Goal: Transaction & Acquisition: Purchase product/service

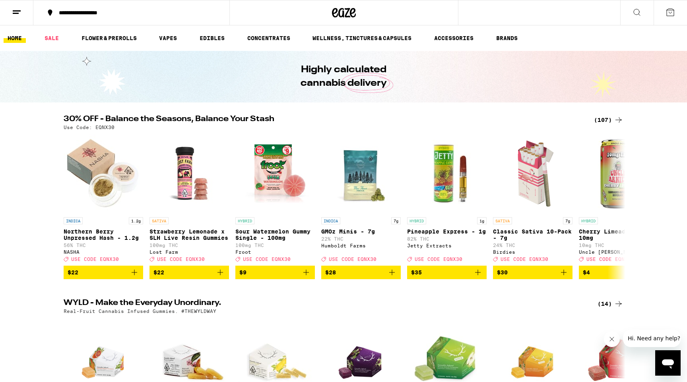
click at [604, 116] on div "(107)" at bounding box center [608, 120] width 29 height 10
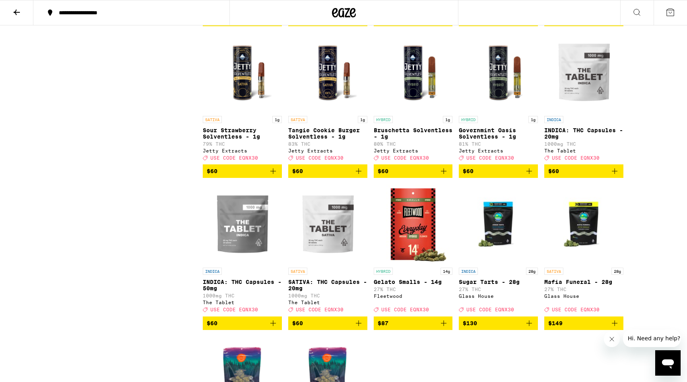
scroll to position [2976, 0]
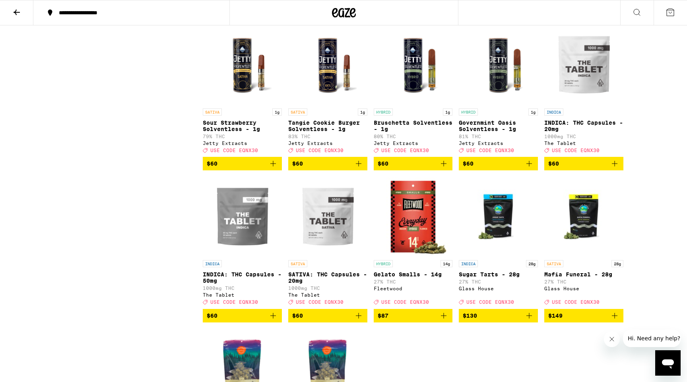
click at [335, 168] on span "$60" at bounding box center [327, 164] width 71 height 10
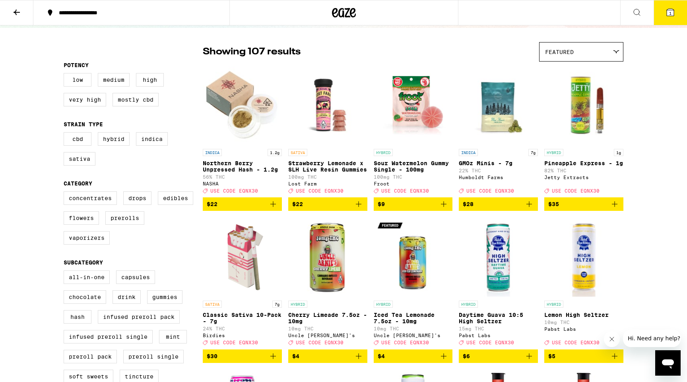
scroll to position [0, 0]
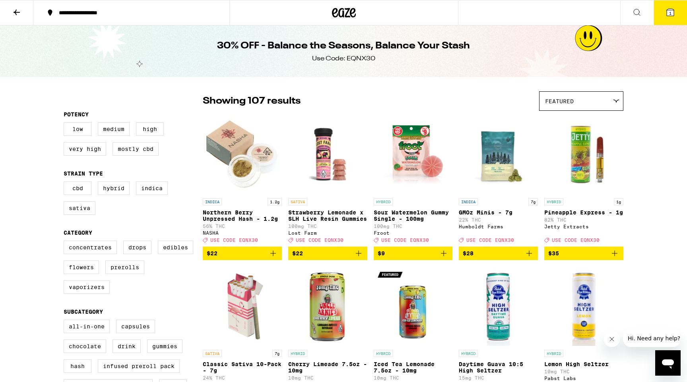
click at [16, 15] on icon at bounding box center [17, 13] width 10 height 10
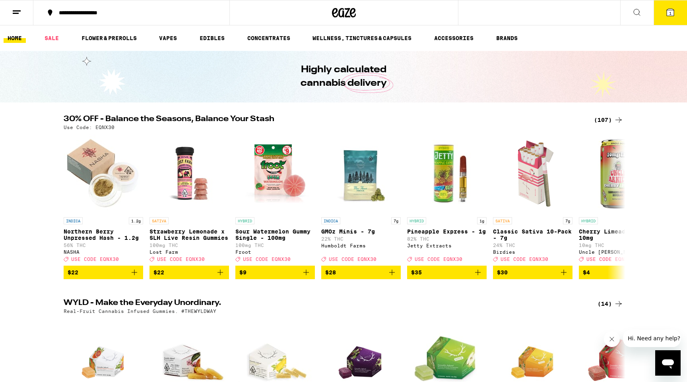
click at [12, 11] on icon at bounding box center [17, 13] width 10 height 10
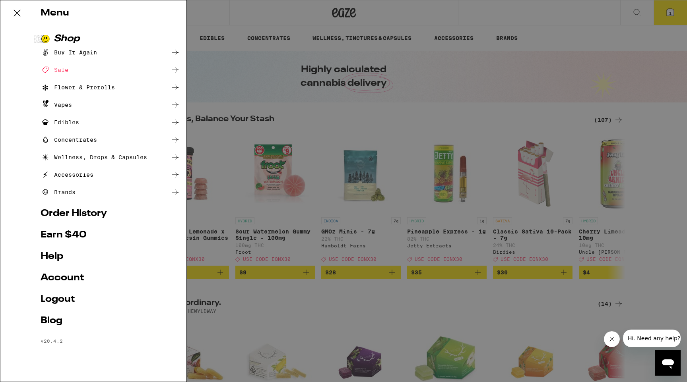
click at [67, 300] on link "Logout" at bounding box center [110, 300] width 139 height 10
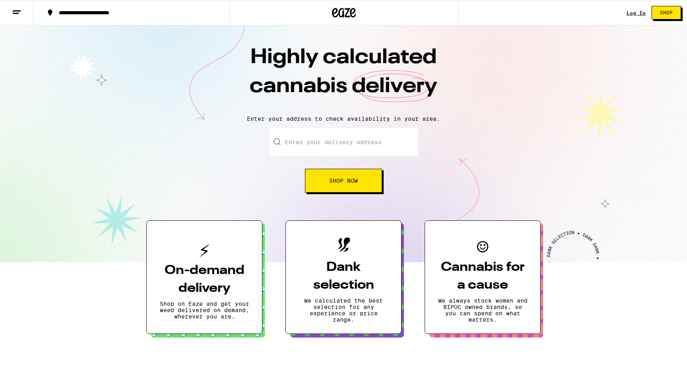
click at [633, 9] on div "Log In Shop" at bounding box center [656, 12] width 60 height 25
click at [633, 10] on link "Log In" at bounding box center [635, 12] width 19 height 5
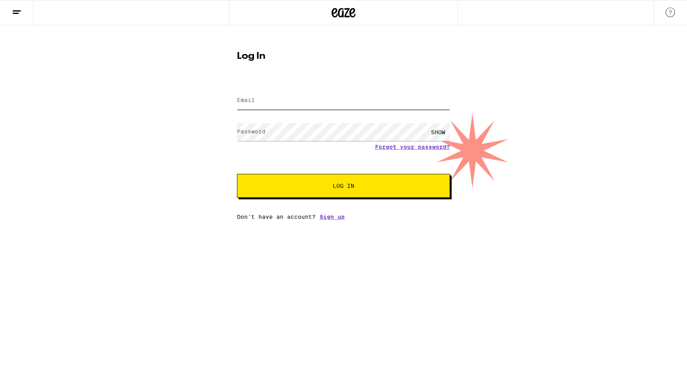
click at [319, 104] on input "Email" at bounding box center [343, 101] width 213 height 18
